Goal: Transaction & Acquisition: Obtain resource

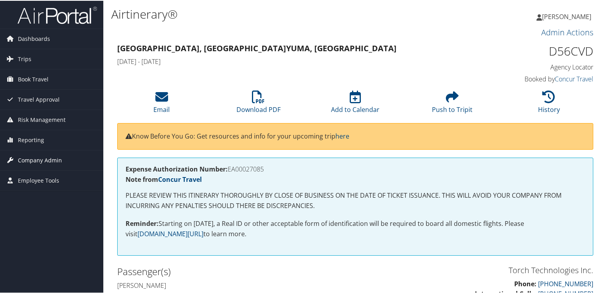
click at [56, 158] on span "Company Admin" at bounding box center [40, 160] width 44 height 20
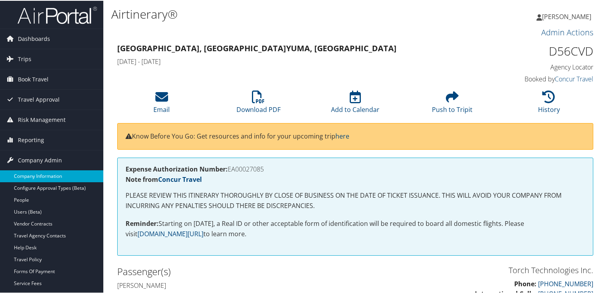
click at [54, 173] on link "Company Information" at bounding box center [51, 176] width 103 height 12
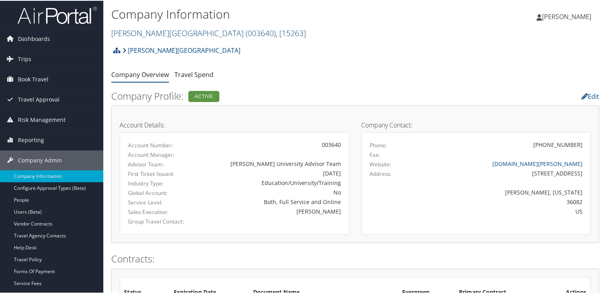
click at [246, 33] on span "( 003640 )" at bounding box center [261, 32] width 30 height 11
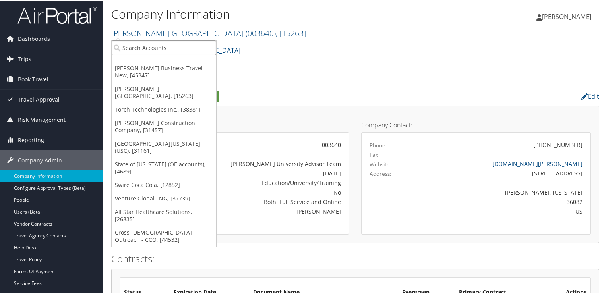
click at [190, 53] on input "search" at bounding box center [164, 47] width 104 height 15
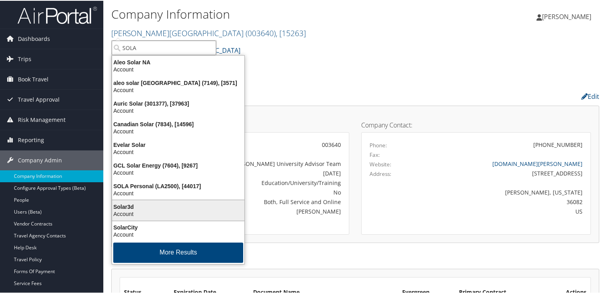
scroll to position [1, 0]
type input "SOLA"
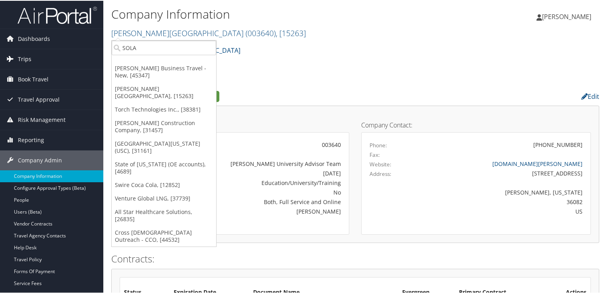
click at [31, 60] on link "Trips" at bounding box center [51, 58] width 103 height 20
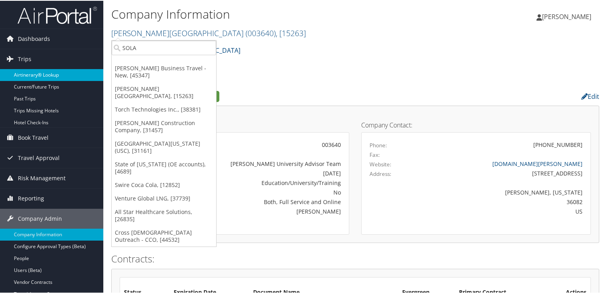
click at [43, 75] on link "Airtinerary® Lookup" at bounding box center [51, 74] width 103 height 12
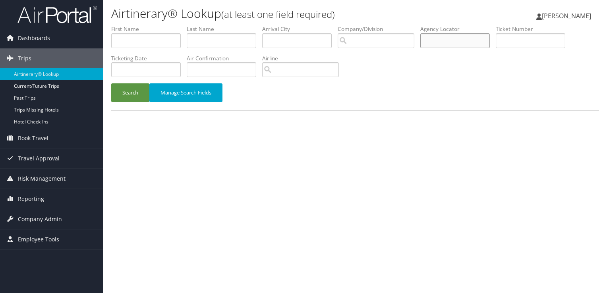
click at [444, 39] on input "text" at bounding box center [455, 40] width 70 height 15
paste input "DCNH77"
type input "DCNH77"
click at [151, 93] on button "Manage Search Fields" at bounding box center [185, 92] width 73 height 19
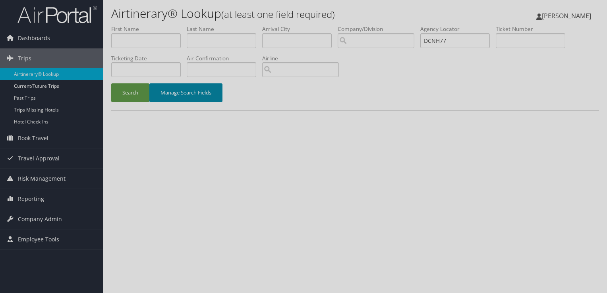
click at [151, 93] on body "Menu Dashboards ► AirPortal 360™ (Manager) AirPortal 360™ (Agent) My Travel Das…" at bounding box center [303, 146] width 607 height 293
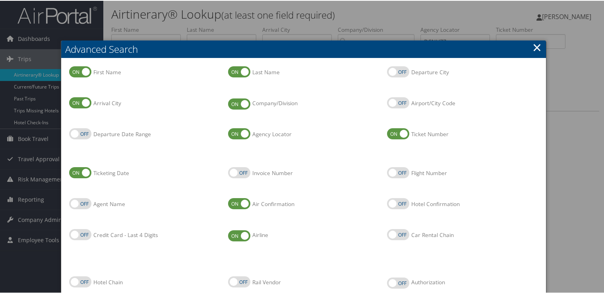
click at [535, 47] on link "×" at bounding box center [536, 47] width 9 height 16
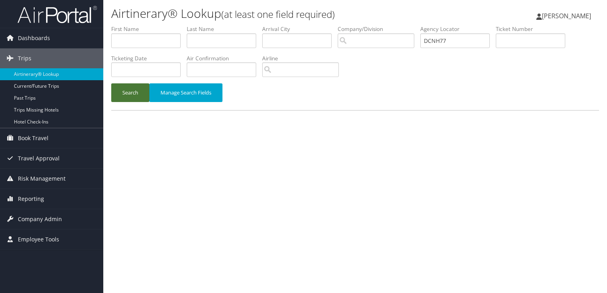
click at [135, 94] on button "Search" at bounding box center [130, 92] width 38 height 19
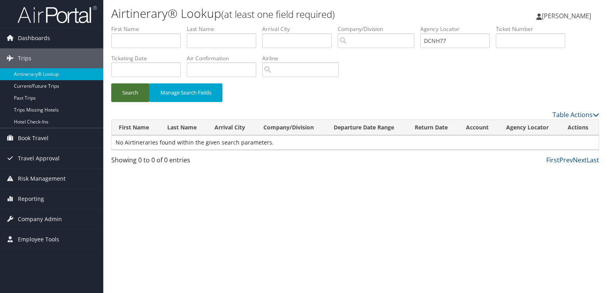
click at [128, 100] on button "Search" at bounding box center [130, 92] width 38 height 19
click at [152, 87] on button "Manage Search Fields" at bounding box center [185, 92] width 73 height 19
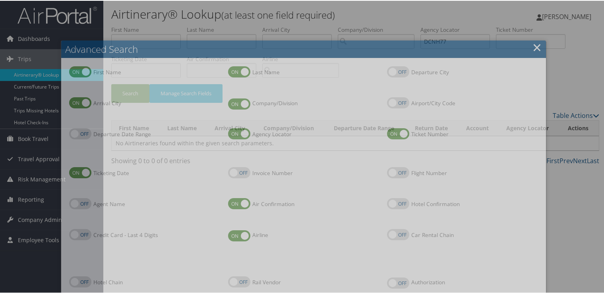
click at [133, 89] on li "First Name First Name" at bounding box center [144, 81] width 159 height 31
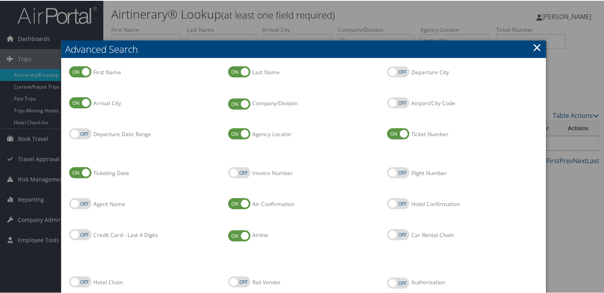
click at [532, 48] on link "×" at bounding box center [536, 47] width 9 height 16
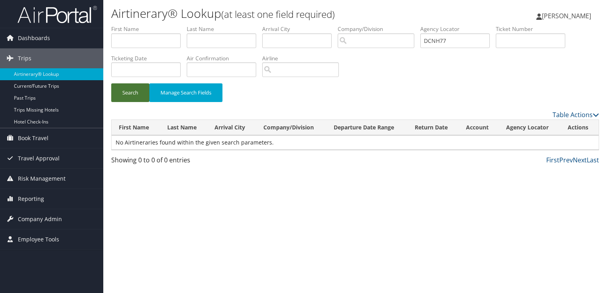
click at [127, 101] on button "Search" at bounding box center [130, 92] width 38 height 19
click at [107, 93] on div "Search Manage Search Fields" at bounding box center [355, 96] width 500 height 27
click at [127, 92] on button "Search" at bounding box center [130, 92] width 38 height 19
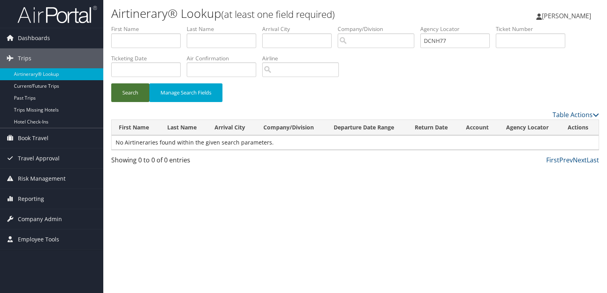
click at [127, 92] on button "Search" at bounding box center [130, 92] width 38 height 19
click at [128, 91] on button "Search" at bounding box center [130, 92] width 38 height 19
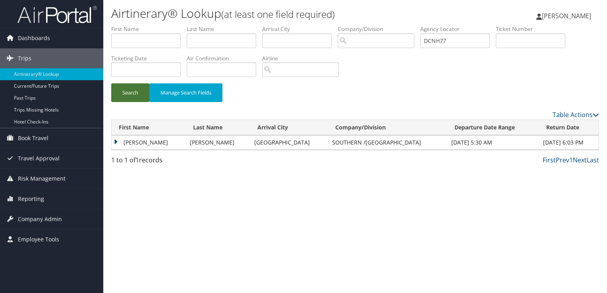
click at [128, 91] on button "Search" at bounding box center [130, 92] width 38 height 19
click at [136, 138] on td "ELDRED LYNN" at bounding box center [149, 142] width 74 height 14
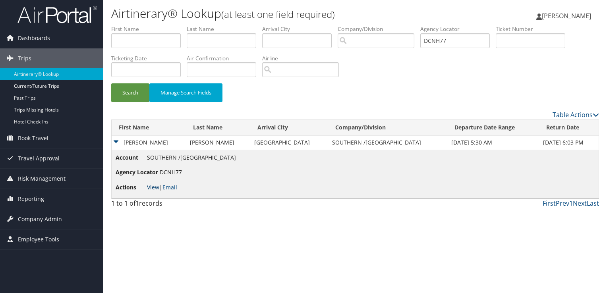
click at [153, 188] on link "View" at bounding box center [153, 188] width 12 height 8
click at [169, 192] on li "Actions View | Email" at bounding box center [176, 187] width 120 height 14
click at [170, 191] on li "Actions View | Email" at bounding box center [176, 187] width 120 height 14
click at [171, 188] on link "Email" at bounding box center [169, 188] width 15 height 8
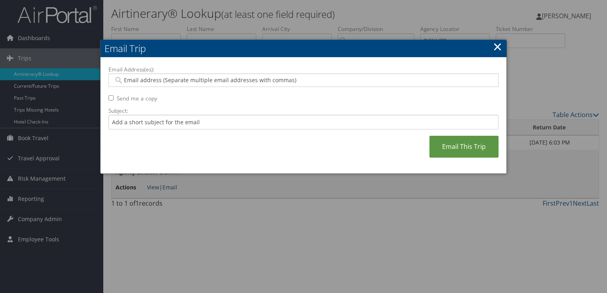
click at [176, 76] on input "Email Address(es):" at bounding box center [304, 80] width 380 height 8
paste input "KARVETT.TILLERY@SULC.EDU"
type input "KARVETT.TILLERY@SULC.EDU"
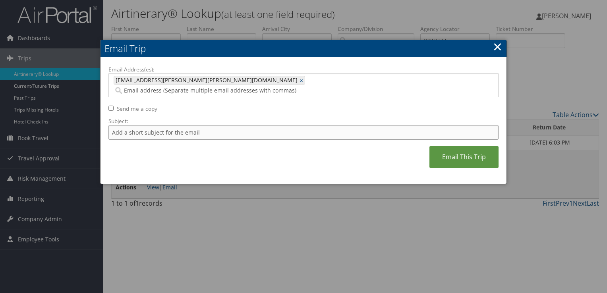
click at [177, 127] on input "Subject:" at bounding box center [303, 132] width 390 height 15
drag, startPoint x: 287, startPoint y: 123, endPoint x: 246, endPoint y: 122, distance: 40.5
click at [246, 125] on input "American Flight Confirmation September 12 -15 for Eldred Jackson" at bounding box center [303, 132] width 390 height 15
click at [111, 125] on input "American Flight Confirmation September 12 -15 for Eldred Jackson" at bounding box center [303, 132] width 390 height 15
drag, startPoint x: 261, startPoint y: 122, endPoint x: 257, endPoint y: 124, distance: 4.5
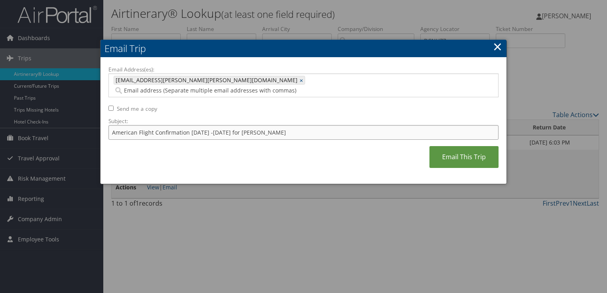
click at [257, 125] on input "American Flight Confirmation September 12 -15 for Eldred Jackson" at bounding box center [303, 132] width 390 height 15
click at [286, 125] on input "American Flight Confirmation September 12 -15 for Eldred Jackson" at bounding box center [303, 132] width 390 height 15
drag, startPoint x: 286, startPoint y: 124, endPoint x: 247, endPoint y: 124, distance: 38.9
click at [247, 125] on input "American Flight Confirmation September 12 -15 for Eldred Jackson" at bounding box center [303, 132] width 390 height 15
paste input "Eldred Jackson"
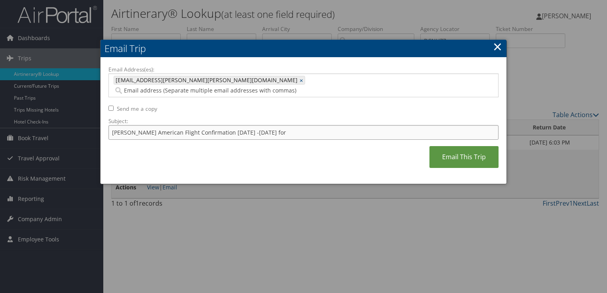
click at [298, 125] on input "Eldred Jackson American Flight Confirmation September 12 -15 for" at bounding box center [303, 132] width 390 height 15
click at [130, 125] on input "Eldred Jackson American Flight Confirmation September 12 -15" at bounding box center [303, 132] width 390 height 15
type input "Eldred Jackson American Flight Confirmation September 12 -15"
click at [478, 148] on link "Email This Trip" at bounding box center [463, 157] width 69 height 22
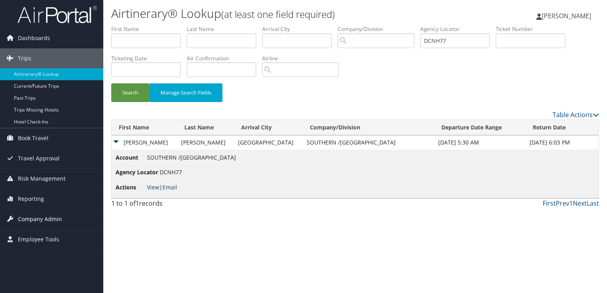
click at [54, 212] on span "Company Admin" at bounding box center [40, 219] width 44 height 20
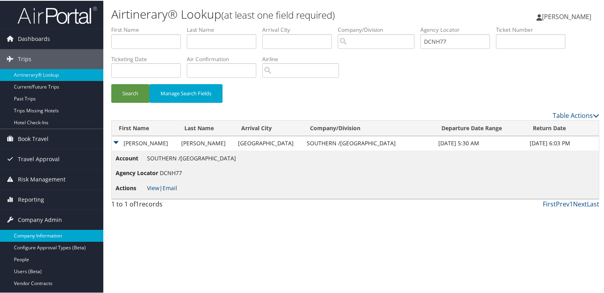
click at [52, 233] on link "Company Information" at bounding box center [51, 235] width 103 height 12
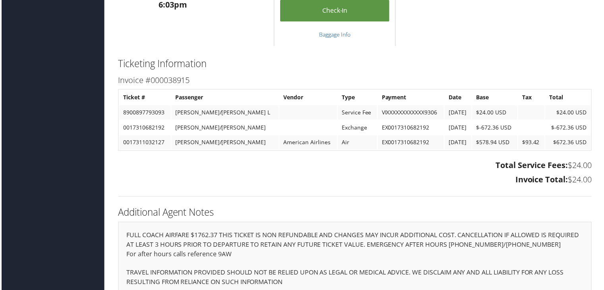
scroll to position [1077, 0]
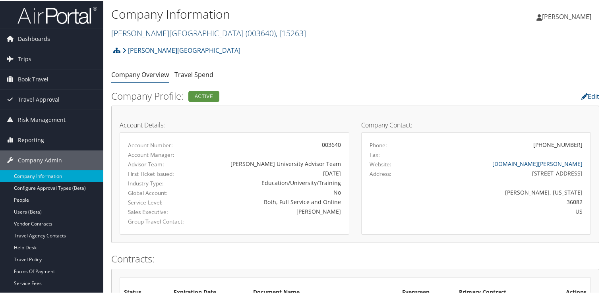
click at [246, 34] on span "( 003640 )" at bounding box center [261, 32] width 30 height 11
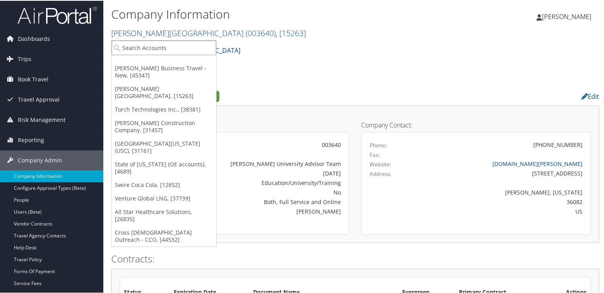
click at [160, 50] on input "search" at bounding box center [164, 47] width 104 height 15
type input "d"
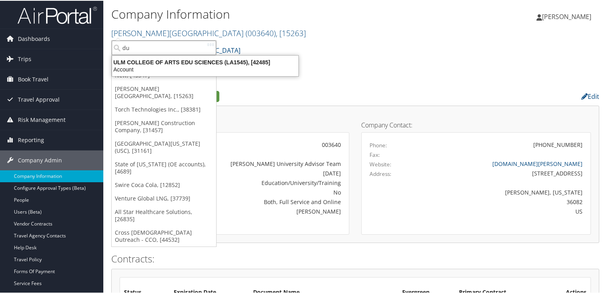
type input "d"
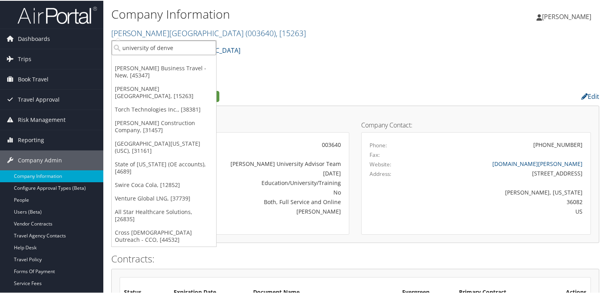
type input "[GEOGRAPHIC_DATA]"
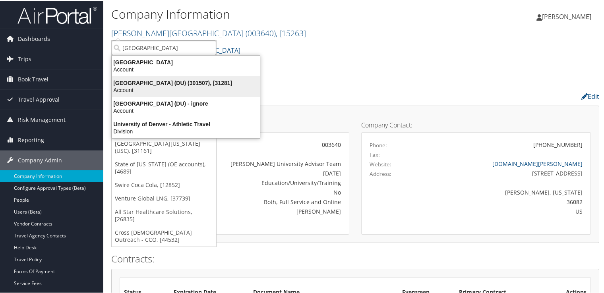
click at [178, 89] on div "Account" at bounding box center [185, 89] width 157 height 7
